Goal: Navigation & Orientation: Find specific page/section

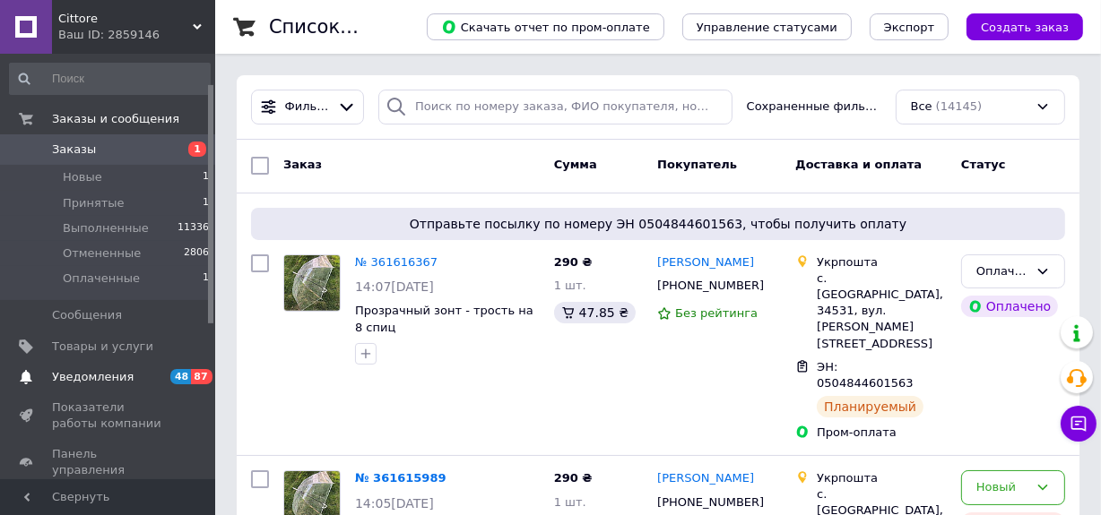
scroll to position [81, 0]
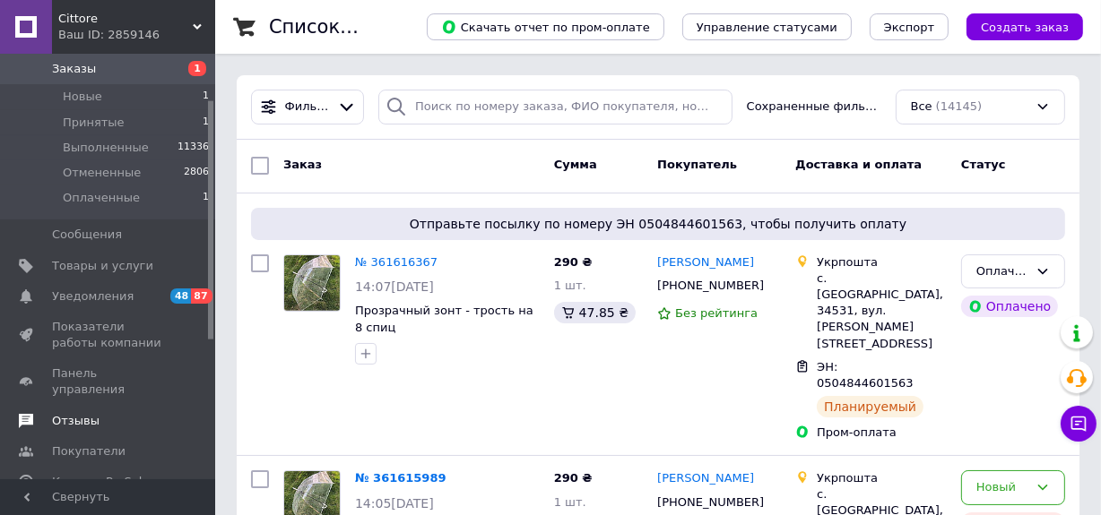
click at [81, 413] on span "Отзывы" at bounding box center [76, 421] width 48 height 16
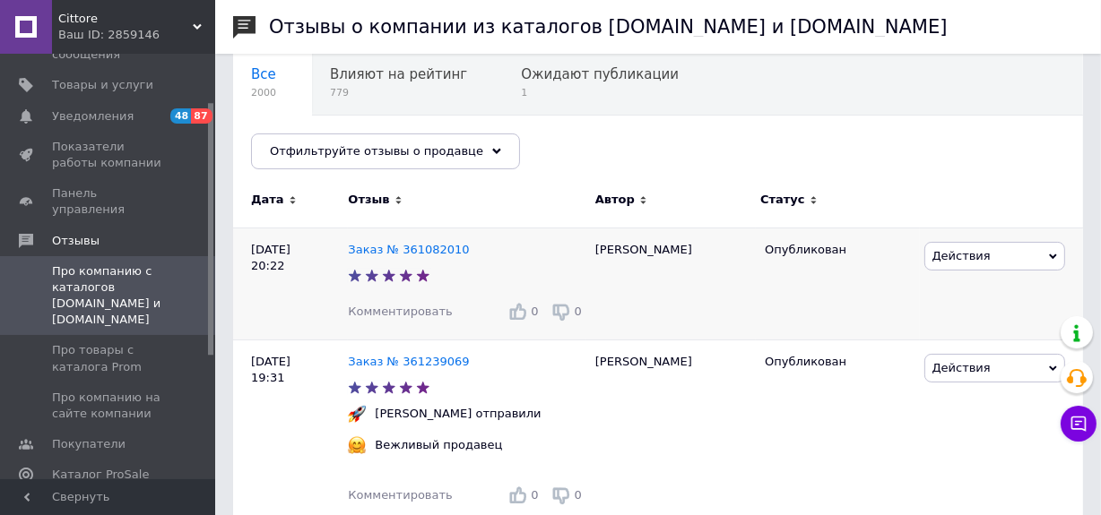
scroll to position [162, 0]
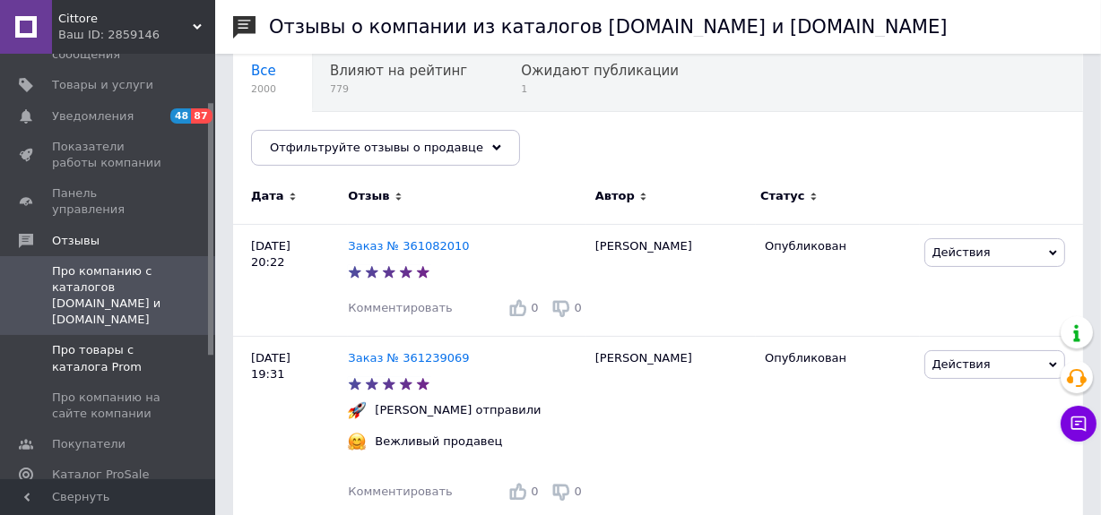
click at [92, 342] on span "Про товары с каталога Prom" at bounding box center [109, 358] width 114 height 32
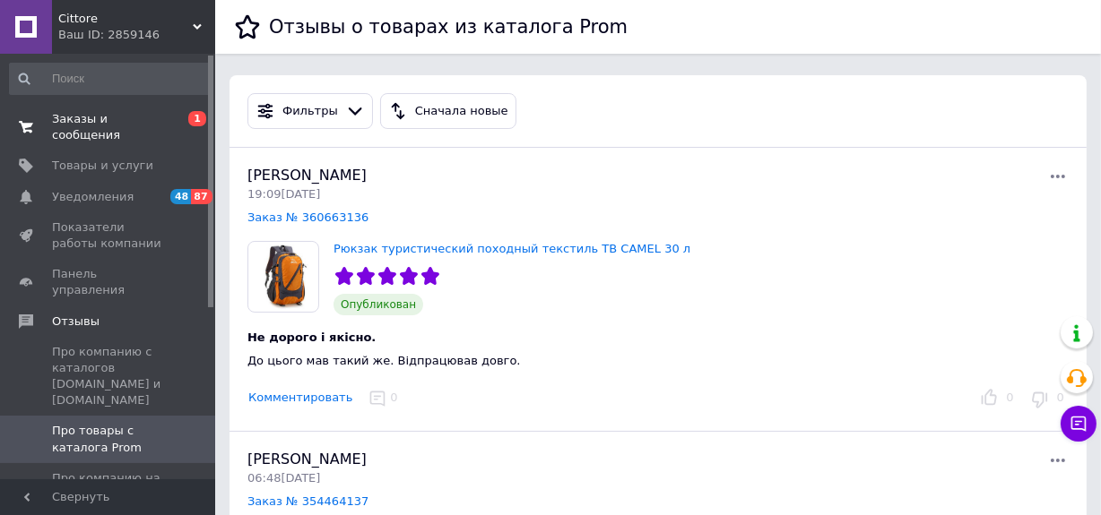
click at [125, 120] on span "Заказы и сообщения" at bounding box center [109, 127] width 114 height 32
